Goal: Information Seeking & Learning: Learn about a topic

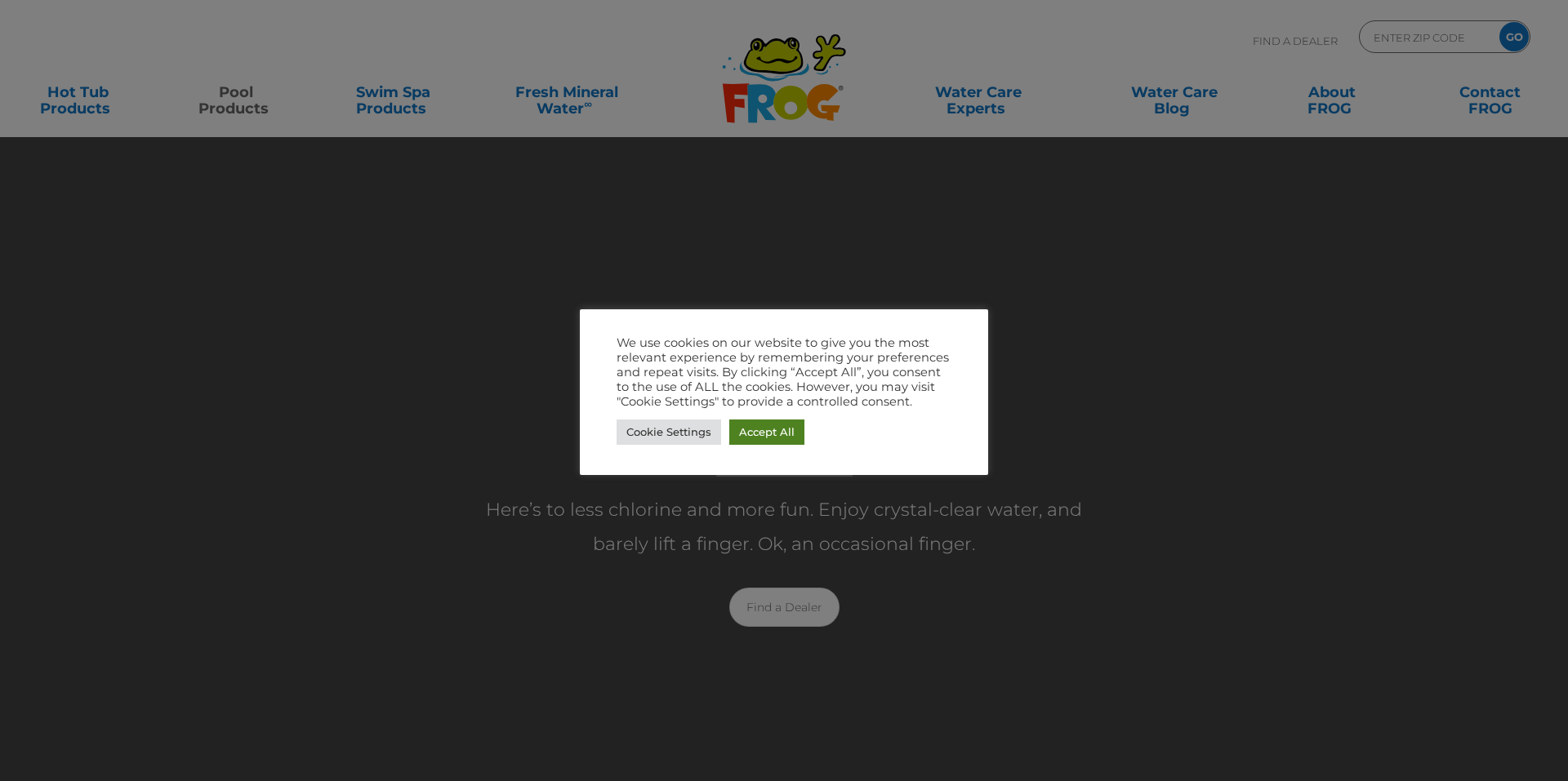
click at [770, 425] on link "Accept All" at bounding box center [767, 432] width 75 height 25
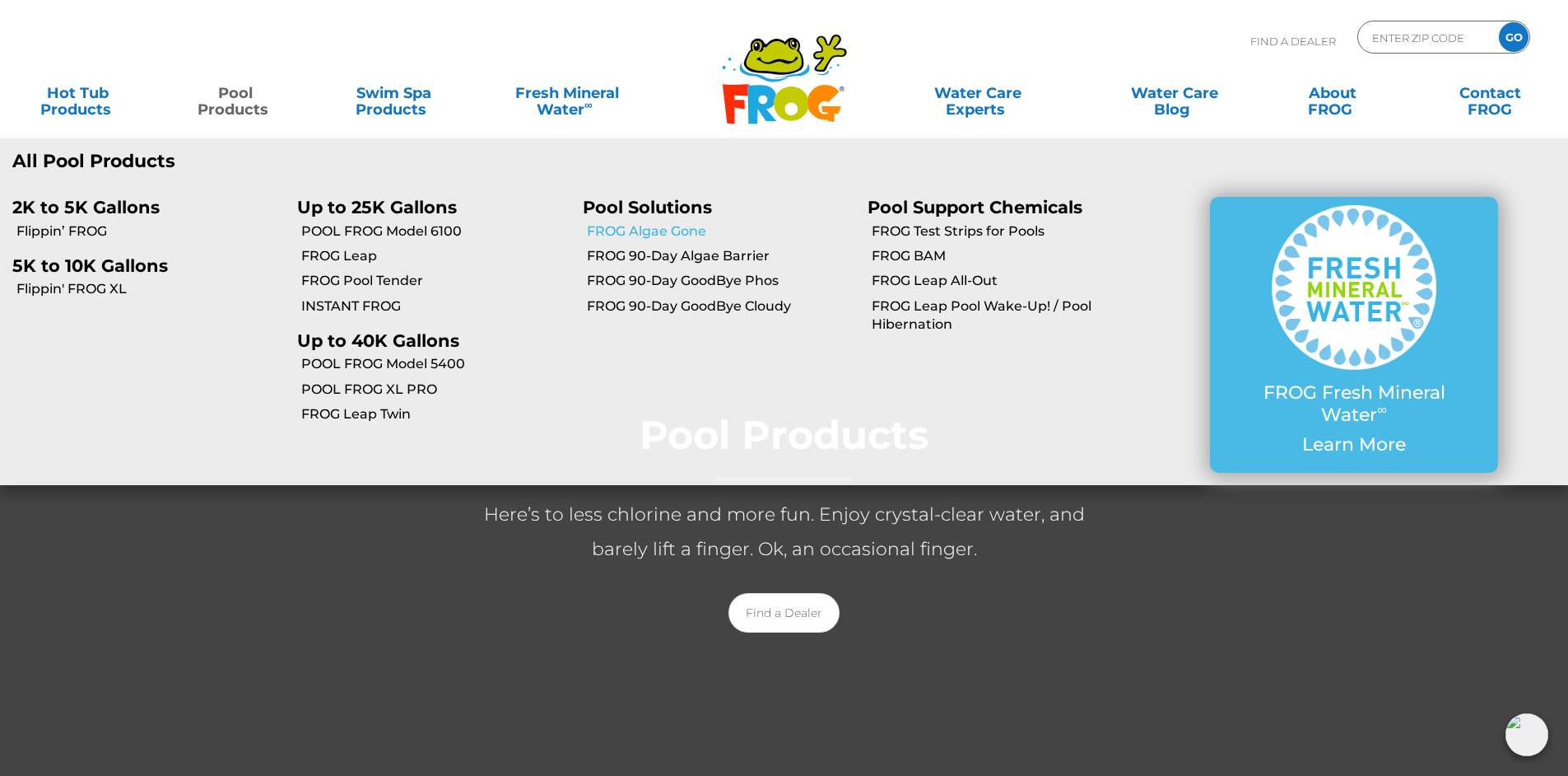
click at [640, 228] on link "FROG Algae Gone" at bounding box center [721, 231] width 268 height 18
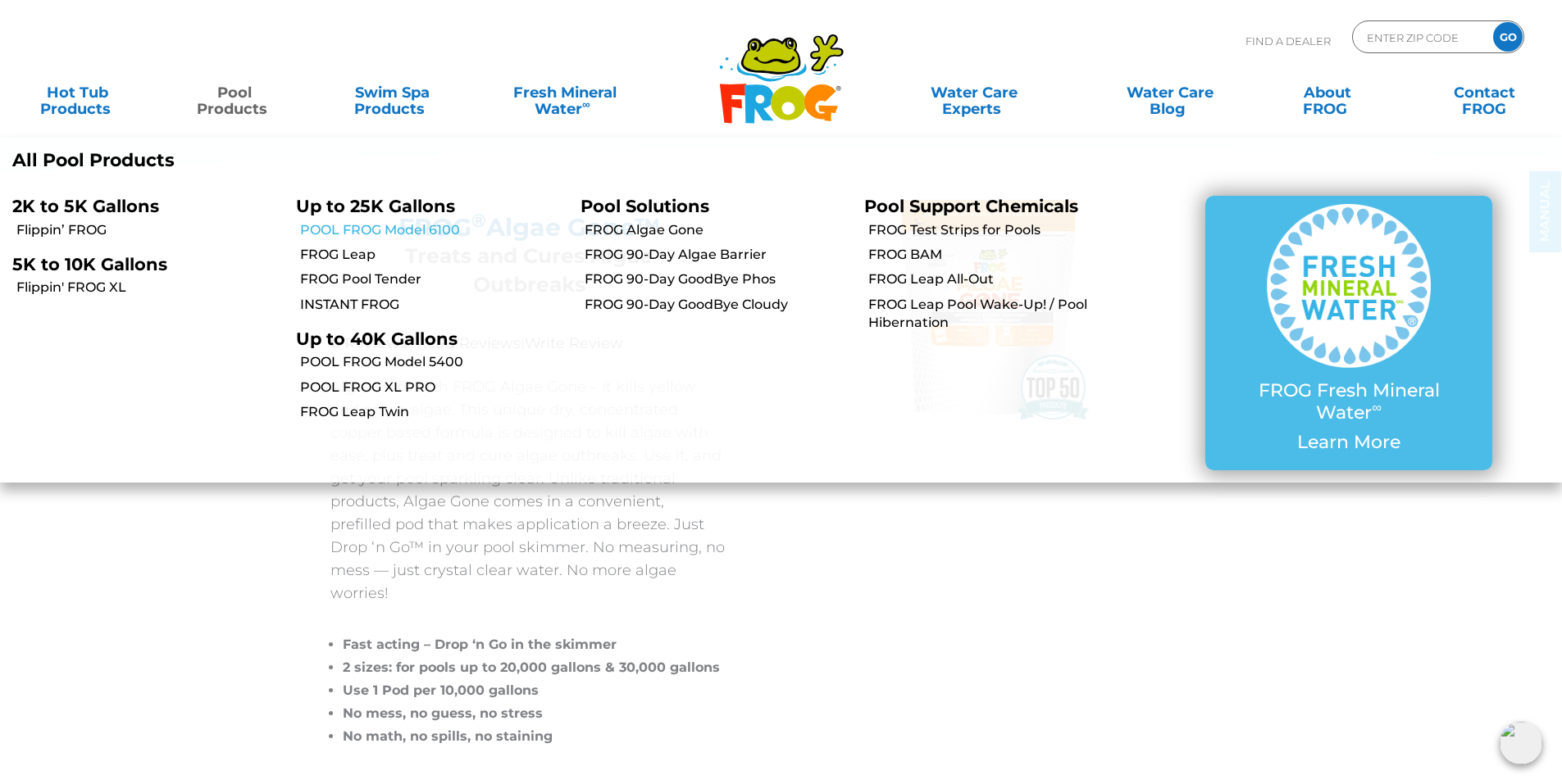
click at [369, 232] on link "POOL FROG Model 6100" at bounding box center [433, 230] width 267 height 18
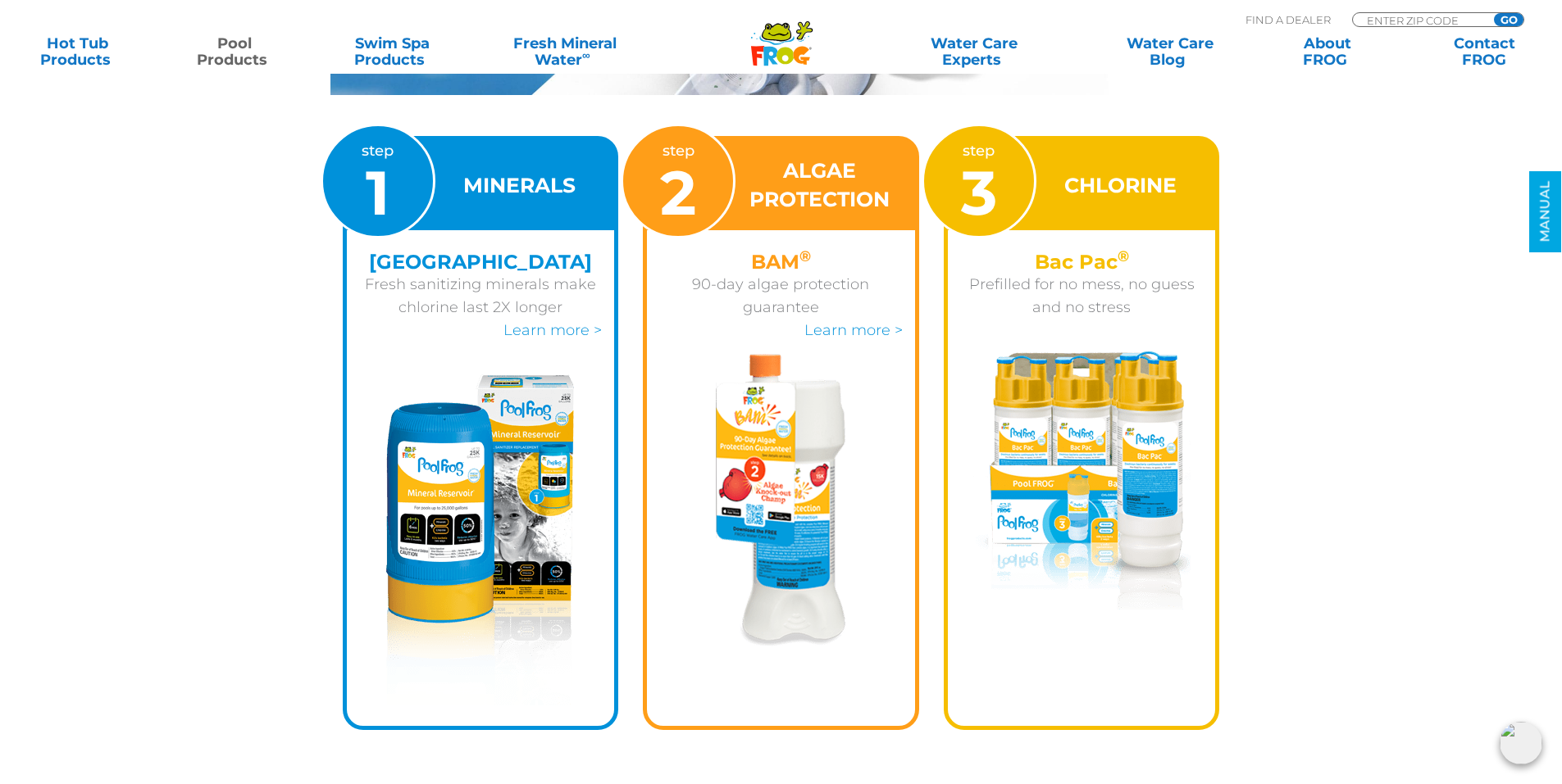
scroll to position [2131, 0]
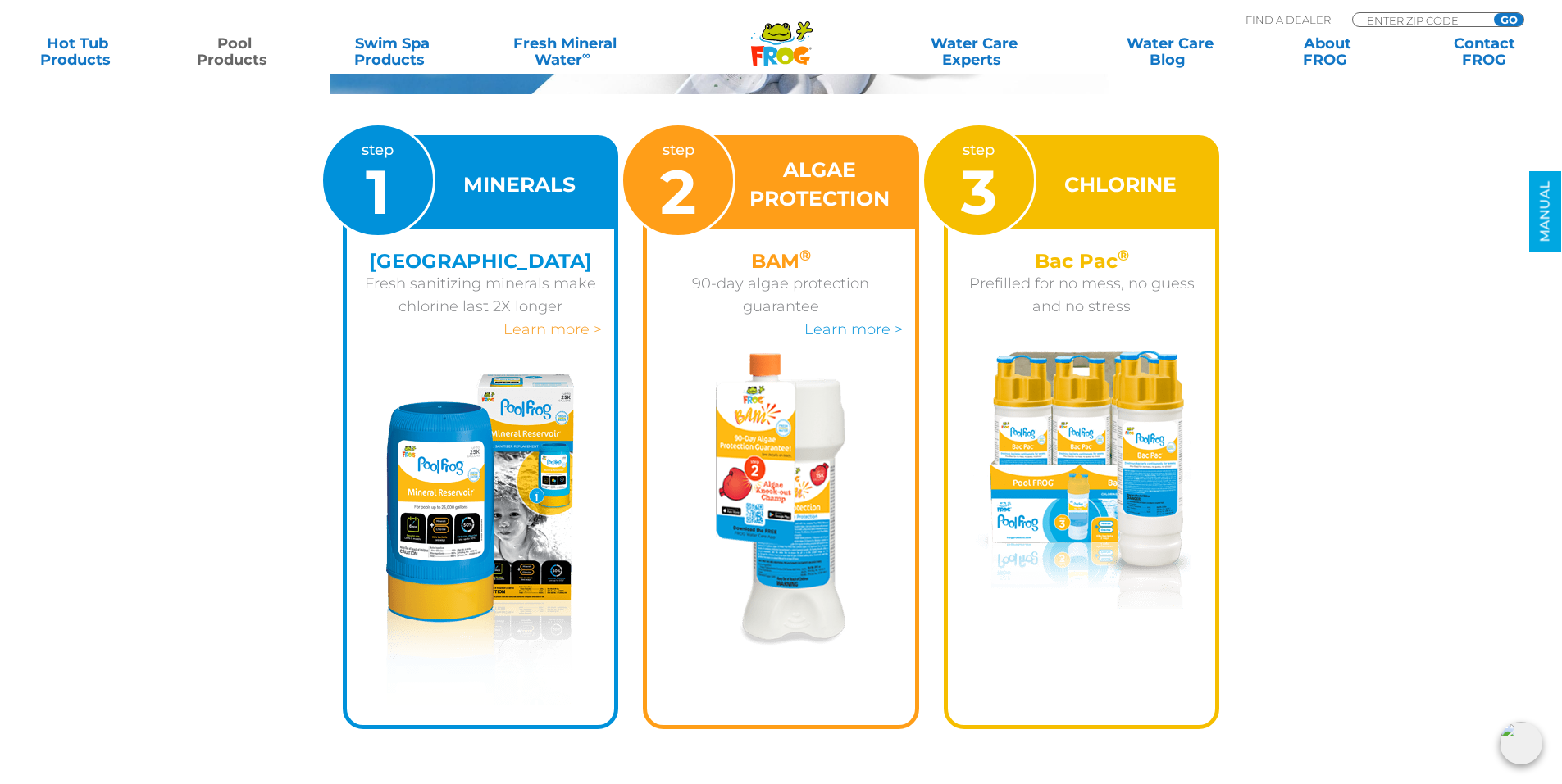
click at [527, 325] on link "Learn more >" at bounding box center [553, 329] width 98 height 18
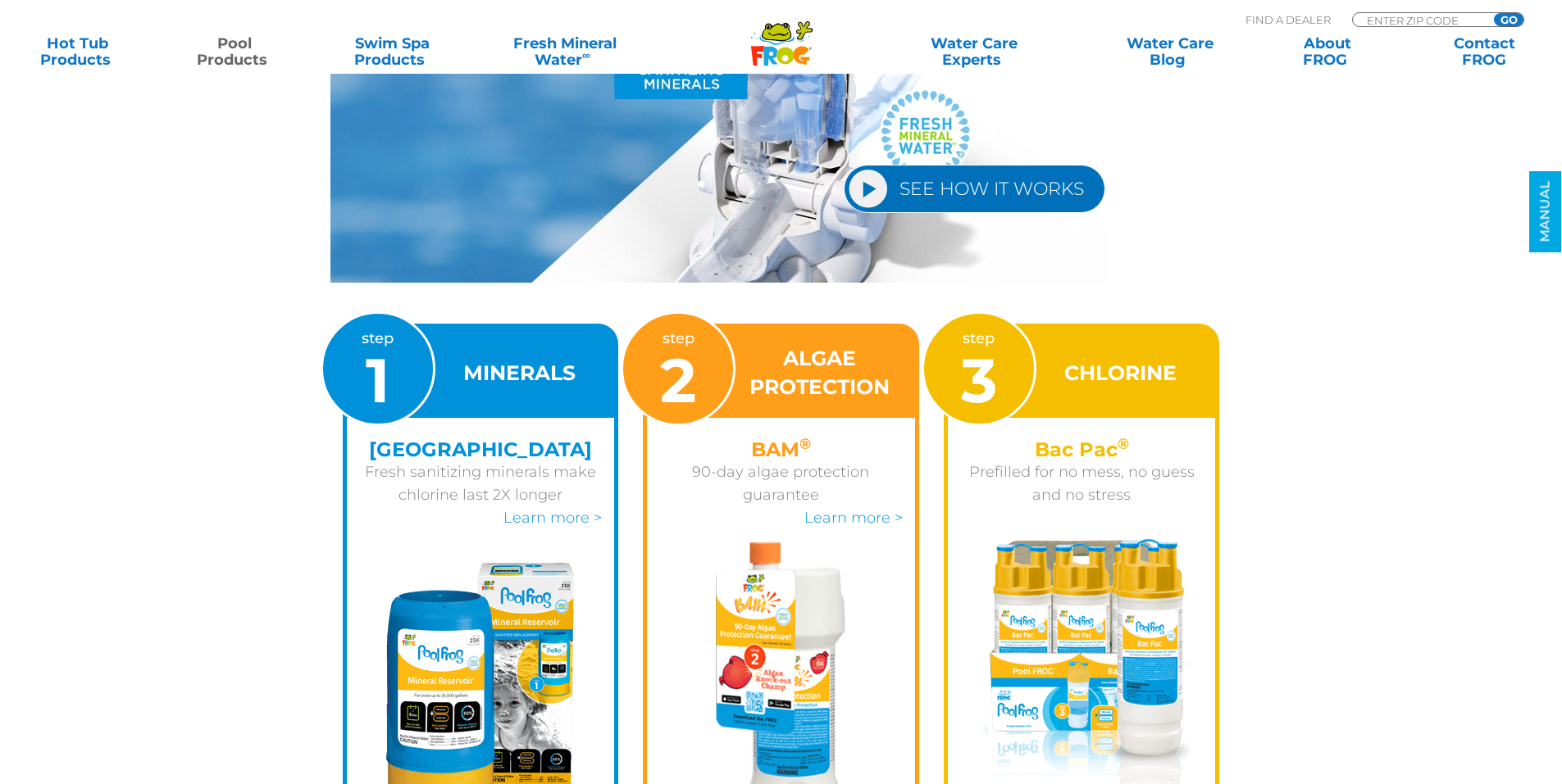
scroll to position [2131, 0]
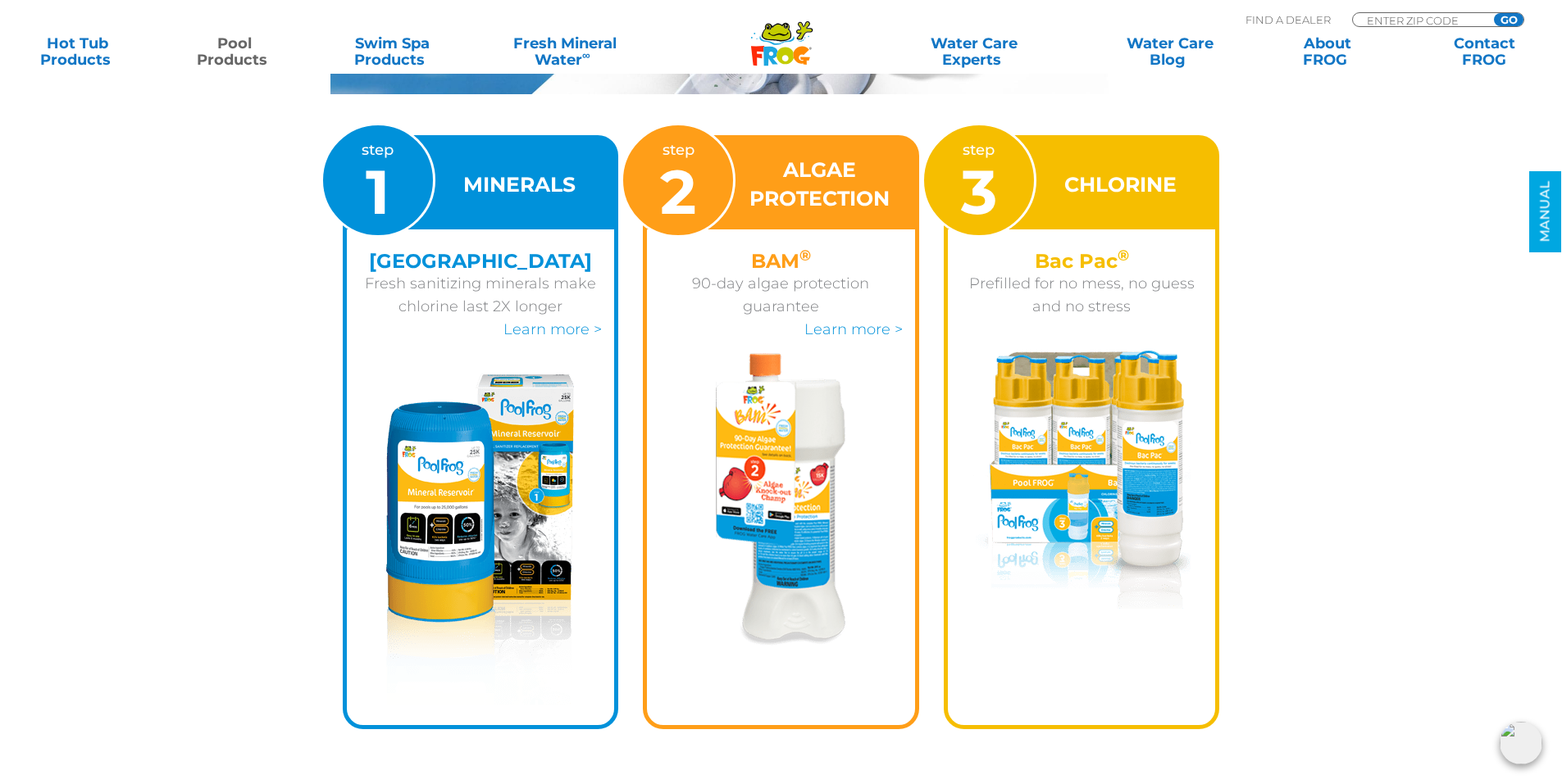
click at [804, 561] on img at bounding box center [781, 499] width 130 height 292
click at [832, 331] on link "Learn more >" at bounding box center [854, 329] width 98 height 18
